Goal: Navigation & Orientation: Find specific page/section

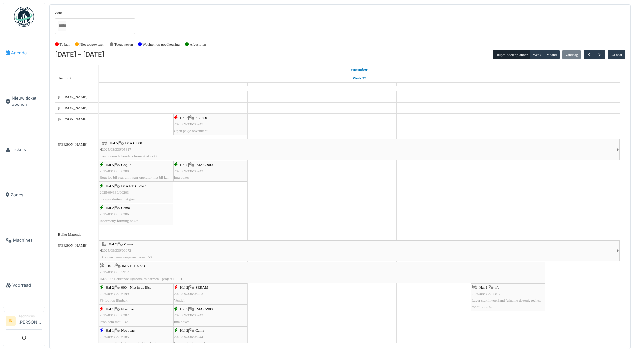
click at [19, 52] on span "Agenda" at bounding box center [26, 53] width 31 height 6
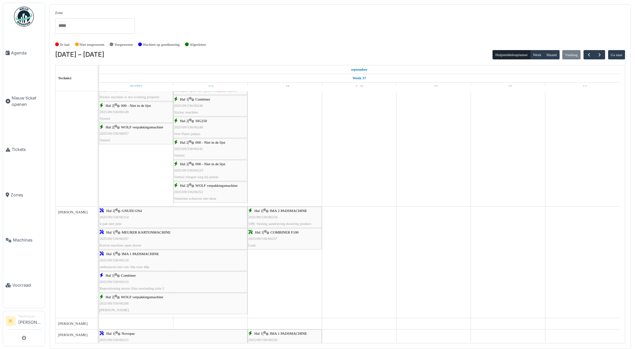
scroll to position [299, 0]
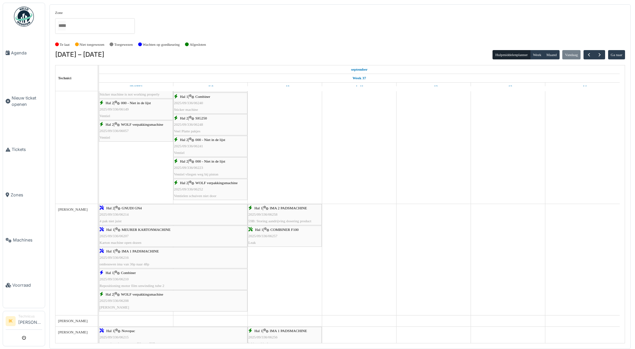
click at [275, 214] on span "2025/09/336/06258" at bounding box center [262, 215] width 29 height 4
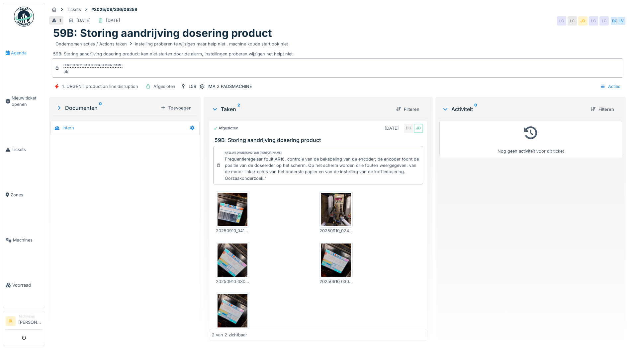
click at [19, 52] on span "Agenda" at bounding box center [26, 53] width 31 height 6
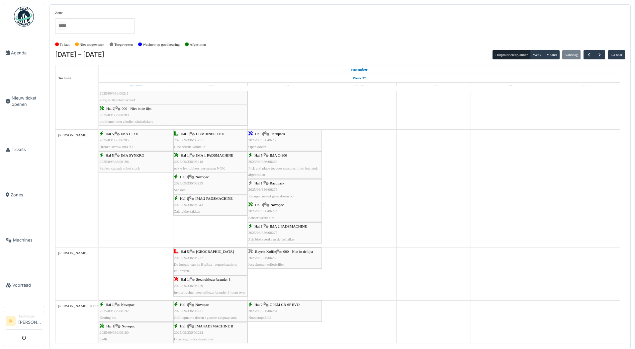
click at [278, 164] on div "Hal 5 | IMA C-900 2025/09/336/06268 Pick and place toevoer capsules links fout …" at bounding box center [284, 165] width 73 height 26
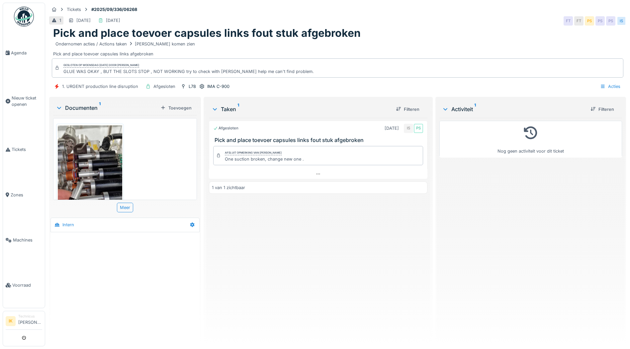
click at [91, 179] on img at bounding box center [90, 183] width 64 height 114
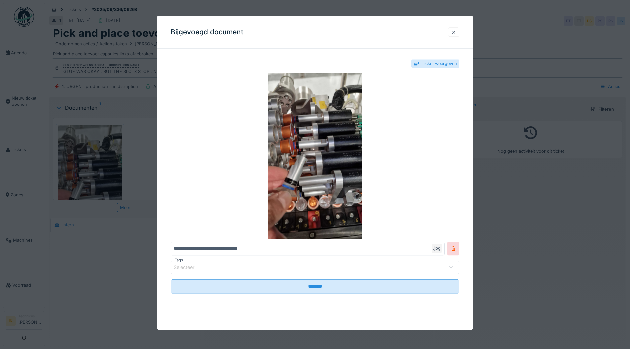
click at [454, 31] on div at bounding box center [453, 32] width 5 height 6
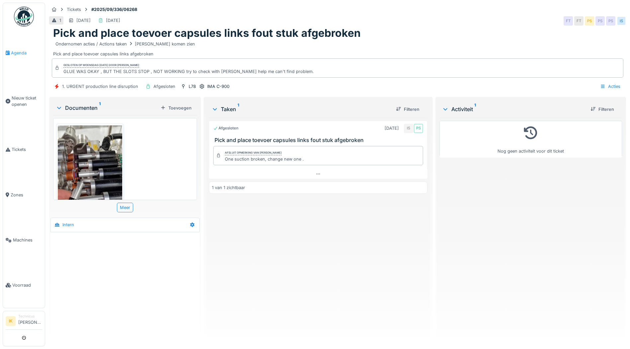
click at [12, 54] on span "Agenda" at bounding box center [26, 53] width 31 height 6
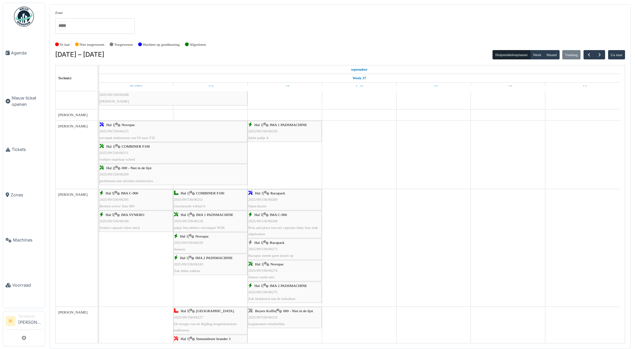
scroll to position [531, 0]
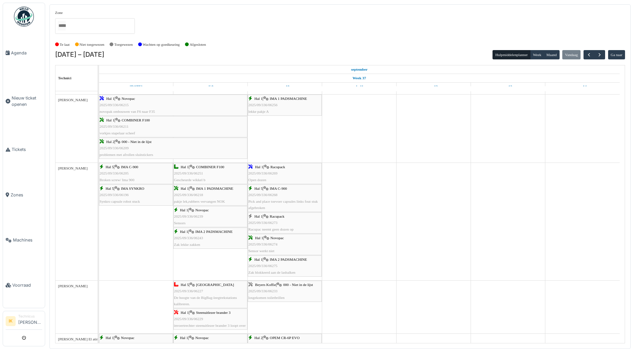
click at [258, 220] on div "Hal 1 | Racupack 2025/09/336/06273 Racupac neemt geen dozen op" at bounding box center [284, 222] width 73 height 19
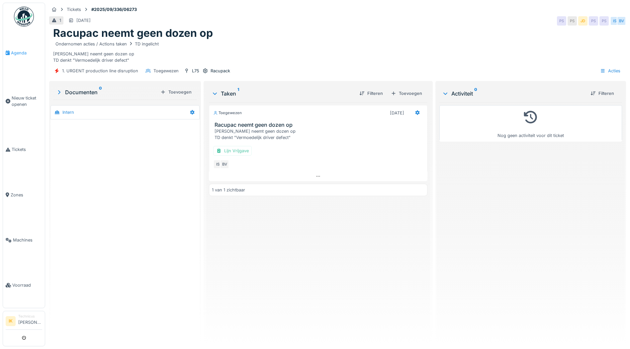
click at [17, 51] on span "Agenda" at bounding box center [26, 53] width 31 height 6
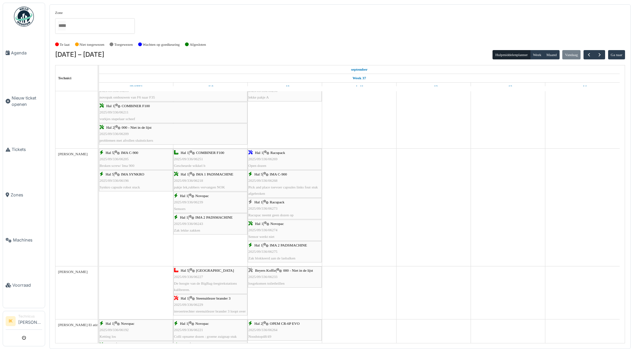
scroll to position [564, 0]
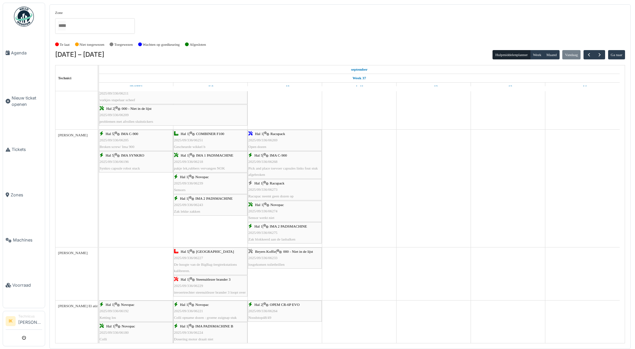
click at [274, 210] on span "2025/09/336/06274" at bounding box center [262, 211] width 29 height 4
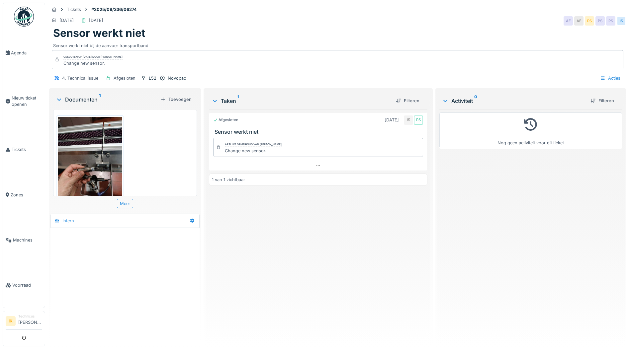
click at [91, 166] on img at bounding box center [90, 160] width 64 height 86
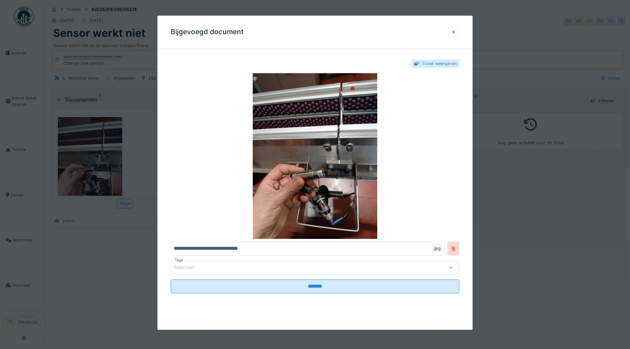
click at [456, 31] on div at bounding box center [453, 32] width 5 height 6
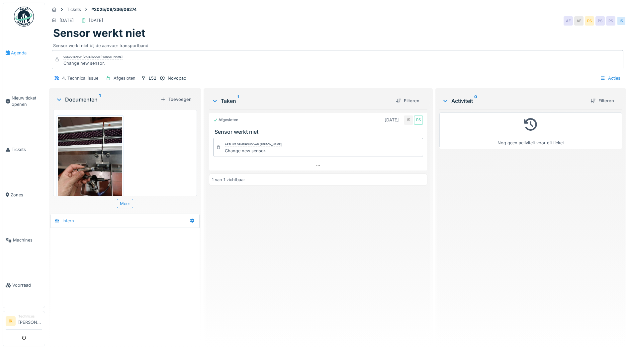
click at [16, 50] on span "Agenda" at bounding box center [26, 53] width 31 height 6
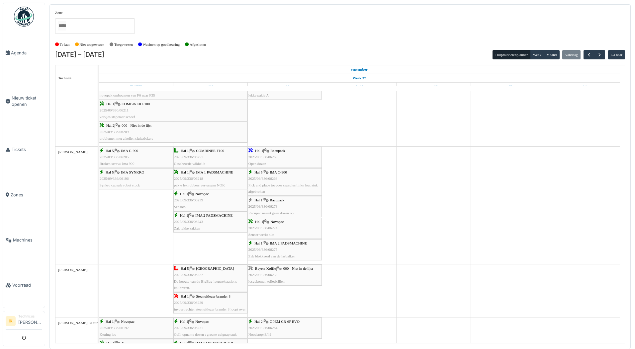
scroll to position [564, 0]
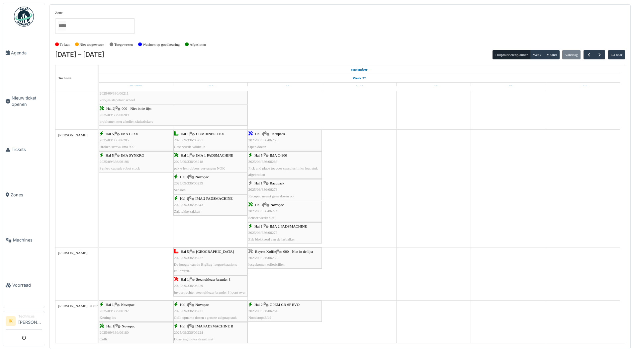
click at [291, 229] on div "Hal 1 | IMA 2 PADSMACHINE 2025/09/336/06275 Zak blokkeerd aan de lasbalken" at bounding box center [284, 232] width 73 height 19
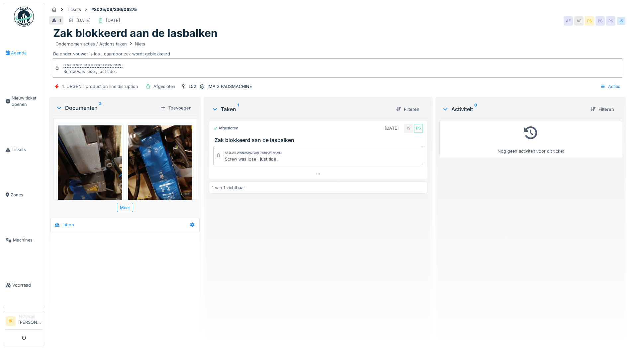
click at [18, 52] on span "Agenda" at bounding box center [26, 53] width 31 height 6
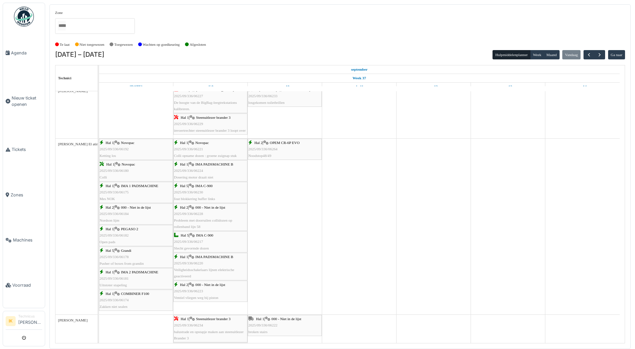
scroll to position [730, 0]
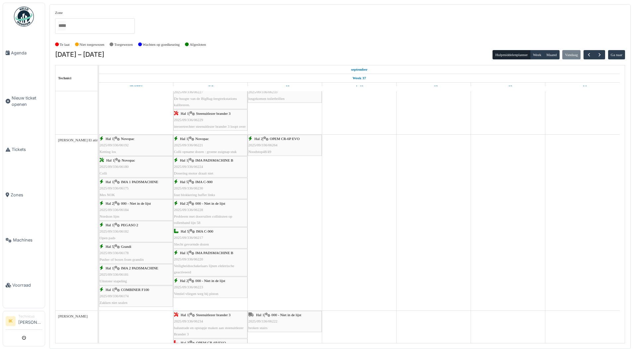
click at [278, 146] on div "Hal 2 | OPEM CR-6P EVO 2025/09/336/06264 Noodstop48/49" at bounding box center [284, 145] width 73 height 19
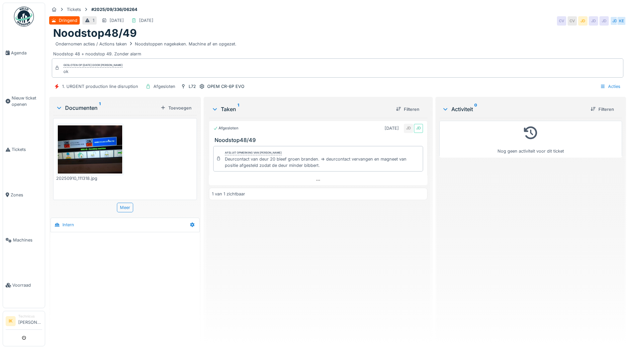
click at [106, 145] on img at bounding box center [90, 150] width 64 height 48
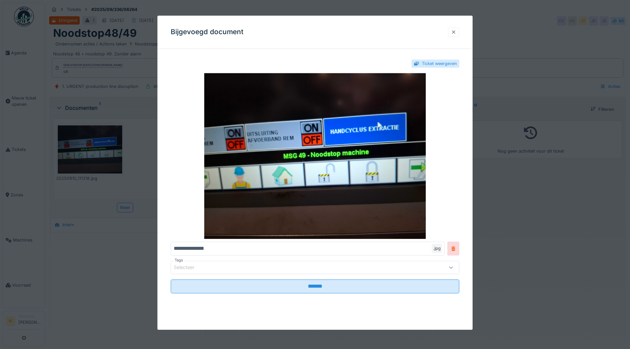
click at [455, 32] on div at bounding box center [453, 32] width 5 height 6
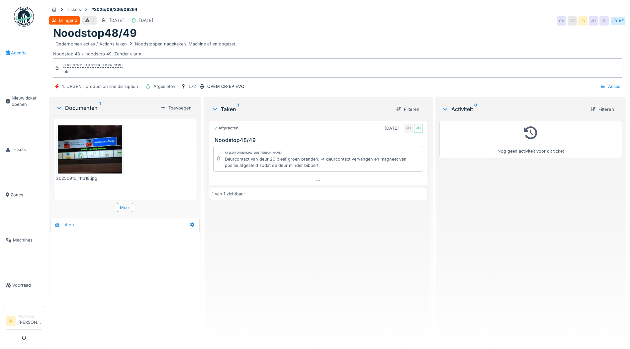
click at [12, 52] on span "Agenda" at bounding box center [26, 53] width 31 height 6
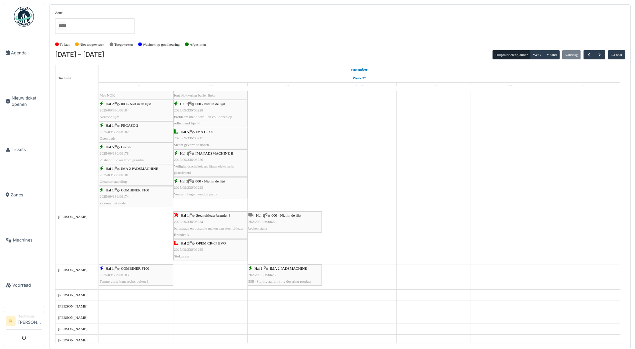
click at [278, 213] on div "Hal 1 | 000 - Niet in de lijst 2025/09/336/06222 broken stairs" at bounding box center [284, 222] width 73 height 19
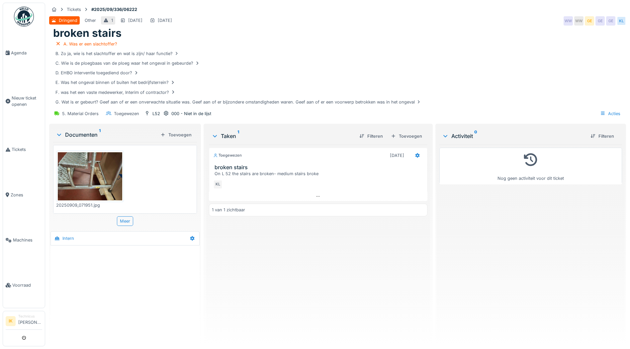
click at [72, 172] on img at bounding box center [90, 176] width 64 height 48
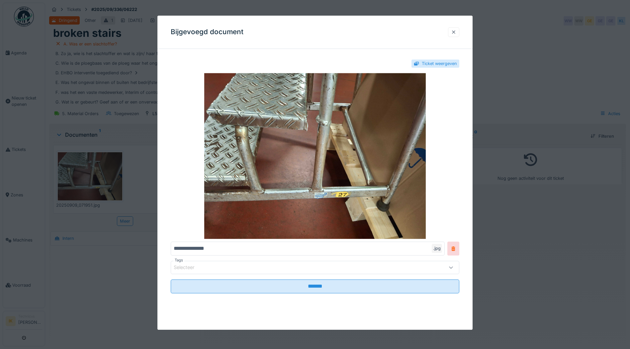
click at [456, 33] on div at bounding box center [453, 32] width 5 height 6
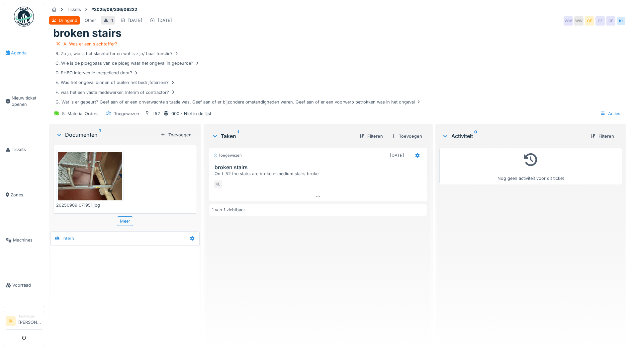
click at [21, 52] on span "Agenda" at bounding box center [26, 53] width 31 height 6
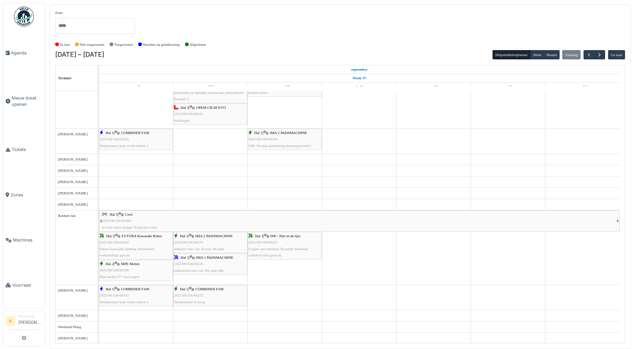
scroll to position [967, 0]
click at [276, 241] on span "2025/09/336/06237" at bounding box center [262, 242] width 29 height 4
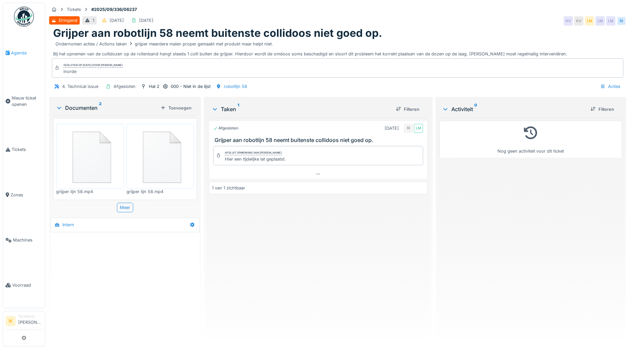
click at [19, 53] on span "Agenda" at bounding box center [26, 53] width 31 height 6
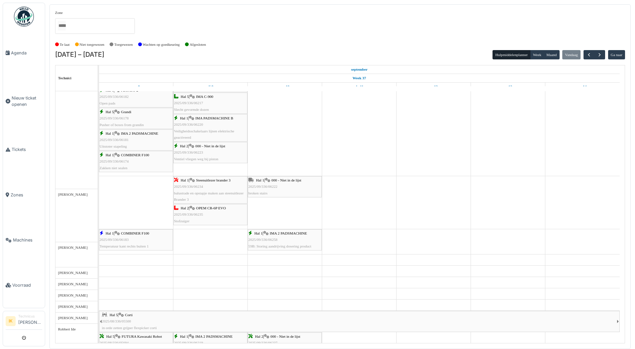
scroll to position [865, 0]
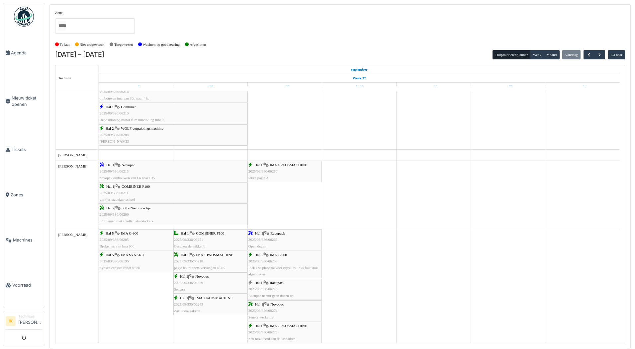
click at [281, 170] on div "Hal 1 | IMA 1 PADSMACHINE 2025/09/336/06256 lekke pakje A" at bounding box center [284, 171] width 73 height 19
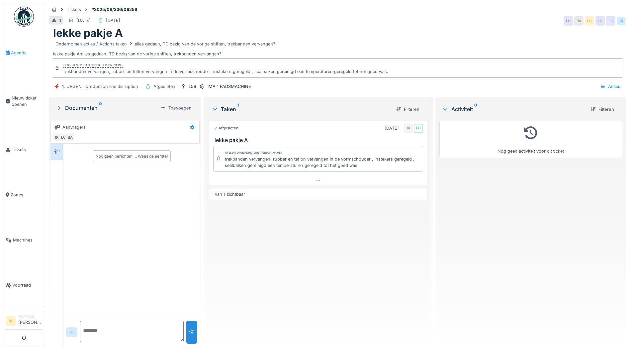
click at [16, 52] on span "Agenda" at bounding box center [26, 53] width 31 height 6
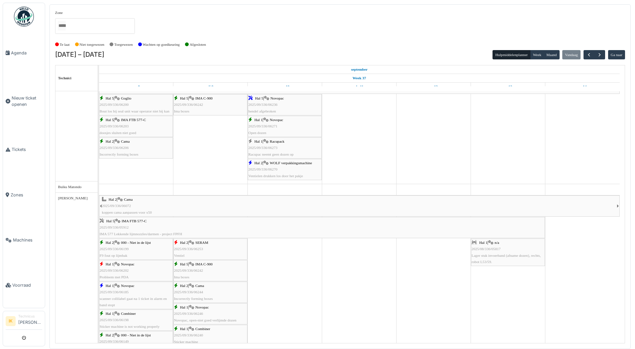
scroll to position [66, 0]
